Goal: Connect with others: Connect with others

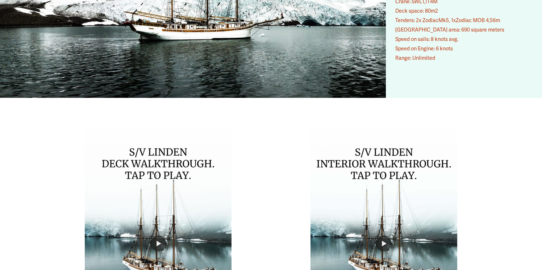
scroll to position [4466, 0]
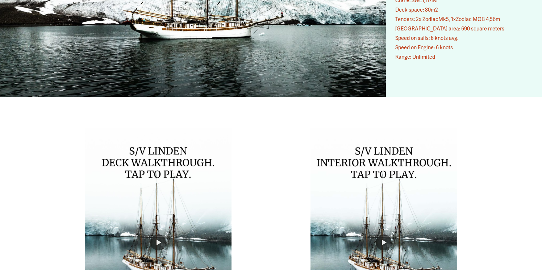
click at [507, 164] on div "LIFE ON BOARD S/V LINDEN S/V Linden is undeniably a swoon-worthy vessel. This e…" at bounding box center [271, 64] width 542 height 635
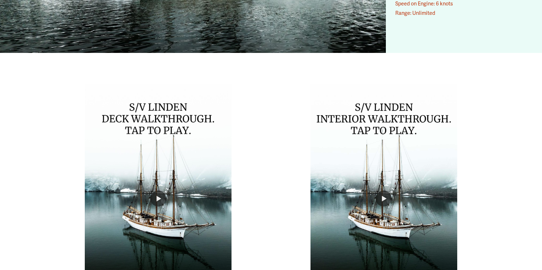
scroll to position [4510, 0]
click at [344, 149] on div at bounding box center [383, 198] width 146 height 229
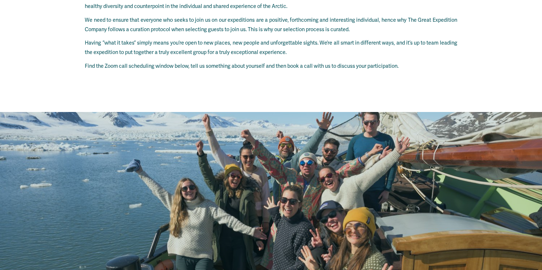
scroll to position [6071, 0]
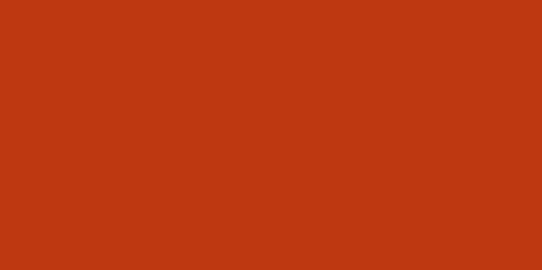
type input "***"
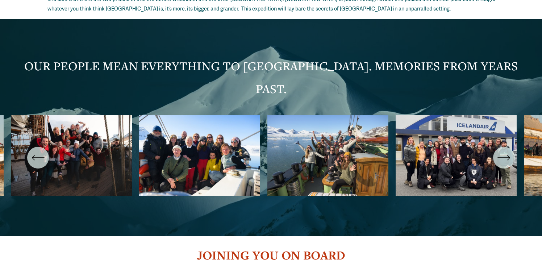
scroll to position [1457, 0]
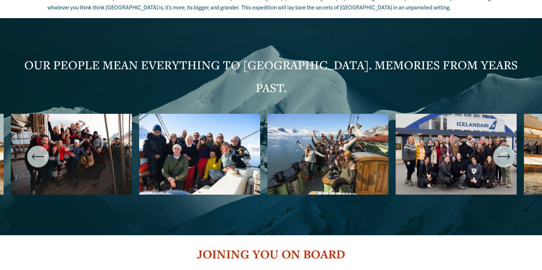
click at [193, 116] on ul "Carousel" at bounding box center [271, 157] width 520 height 86
click at [501, 150] on icon "\a \a \a Next\a \a" at bounding box center [503, 156] width 13 height 13
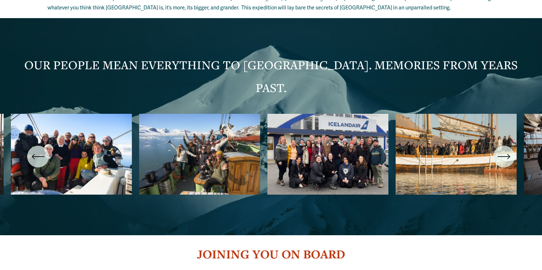
click at [501, 150] on icon "\a \a \a Next\a \a" at bounding box center [503, 156] width 13 height 13
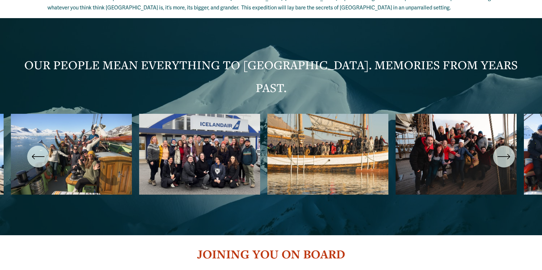
click at [501, 150] on icon "\a \a \a Next\a \a" at bounding box center [503, 156] width 13 height 13
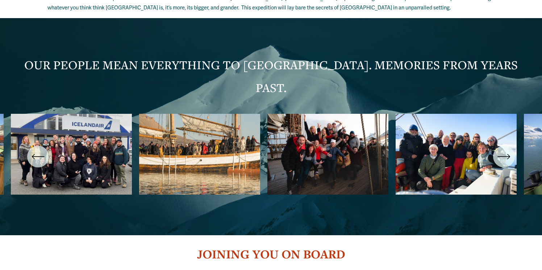
click at [501, 150] on icon "\a \a \a Next\a \a" at bounding box center [503, 156] width 13 height 13
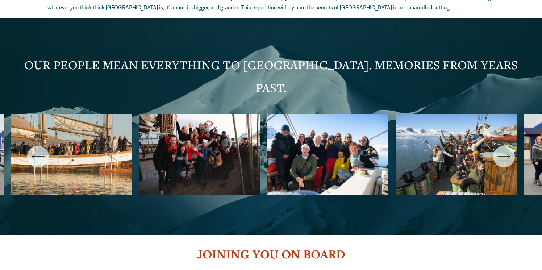
click at [501, 150] on icon "\a \a \a Next\a \a" at bounding box center [503, 156] width 13 height 13
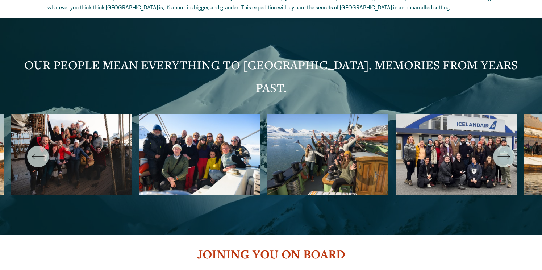
click at [502, 150] on icon "\a \a \a Next\a \a" at bounding box center [503, 156] width 13 height 13
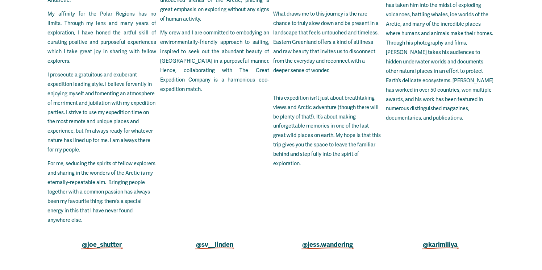
scroll to position [2102, 0]
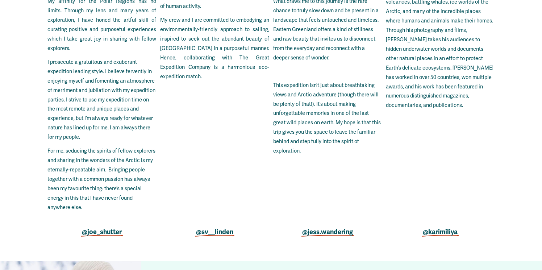
click at [329, 228] on strong "@jess.wandering" at bounding box center [327, 232] width 51 height 8
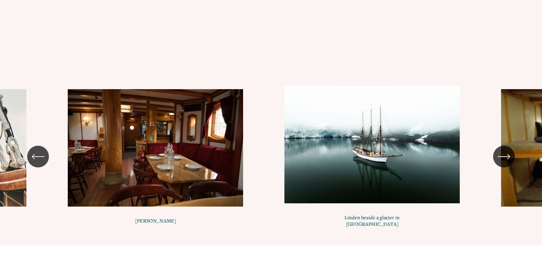
scroll to position [3955, 0]
